Goal: Find specific page/section: Find specific page/section

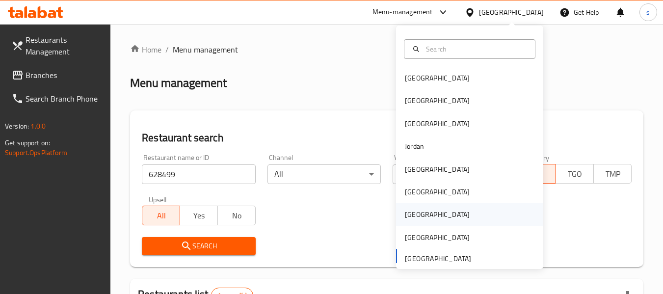
click at [414, 213] on div "[GEOGRAPHIC_DATA]" at bounding box center [437, 214] width 65 height 11
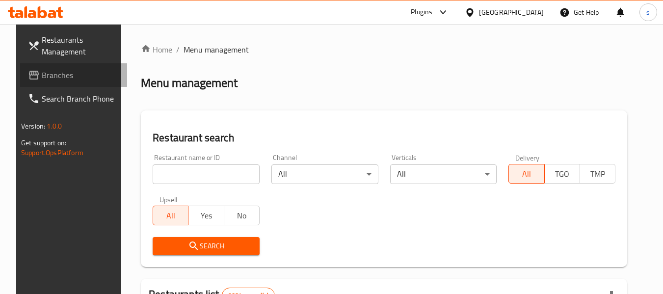
click at [42, 74] on span "Branches" at bounding box center [81, 75] width 78 height 12
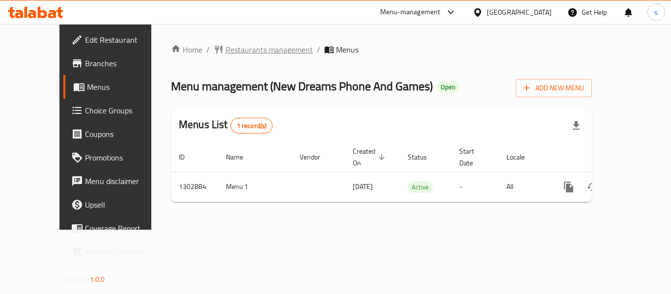
click at [244, 50] on span "Restaurants management" at bounding box center [268, 50] width 87 height 12
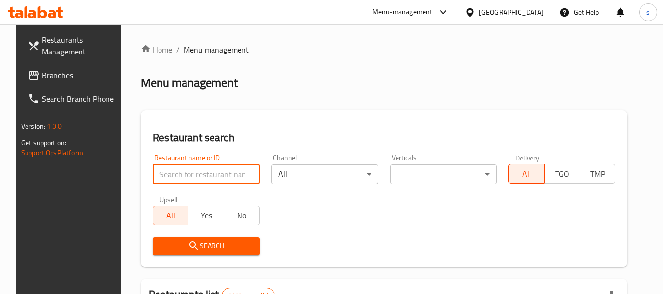
click at [200, 174] on input "search" at bounding box center [206, 175] width 107 height 20
paste input "702560"
type input "702560"
click button "Search" at bounding box center [206, 246] width 107 height 18
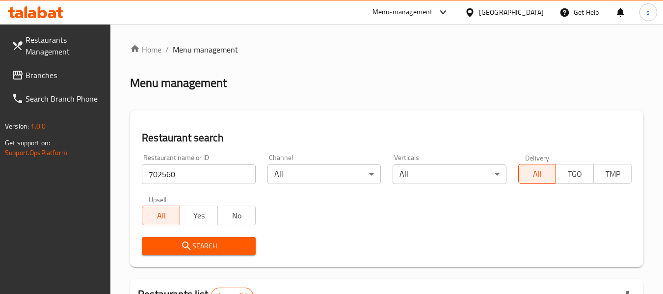
click at [529, 12] on div "[GEOGRAPHIC_DATA]" at bounding box center [511, 12] width 65 height 11
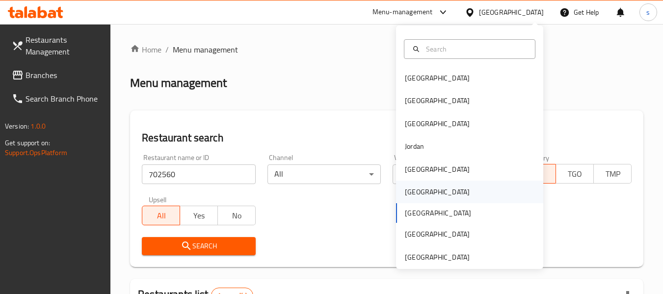
click at [409, 190] on div "[GEOGRAPHIC_DATA]" at bounding box center [437, 192] width 65 height 11
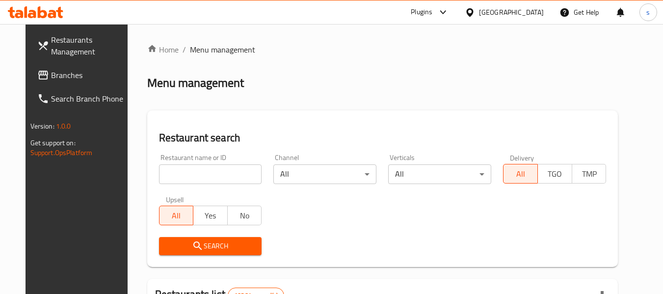
click at [51, 75] on span "Branches" at bounding box center [90, 75] width 78 height 12
